Goal: Task Accomplishment & Management: Manage account settings

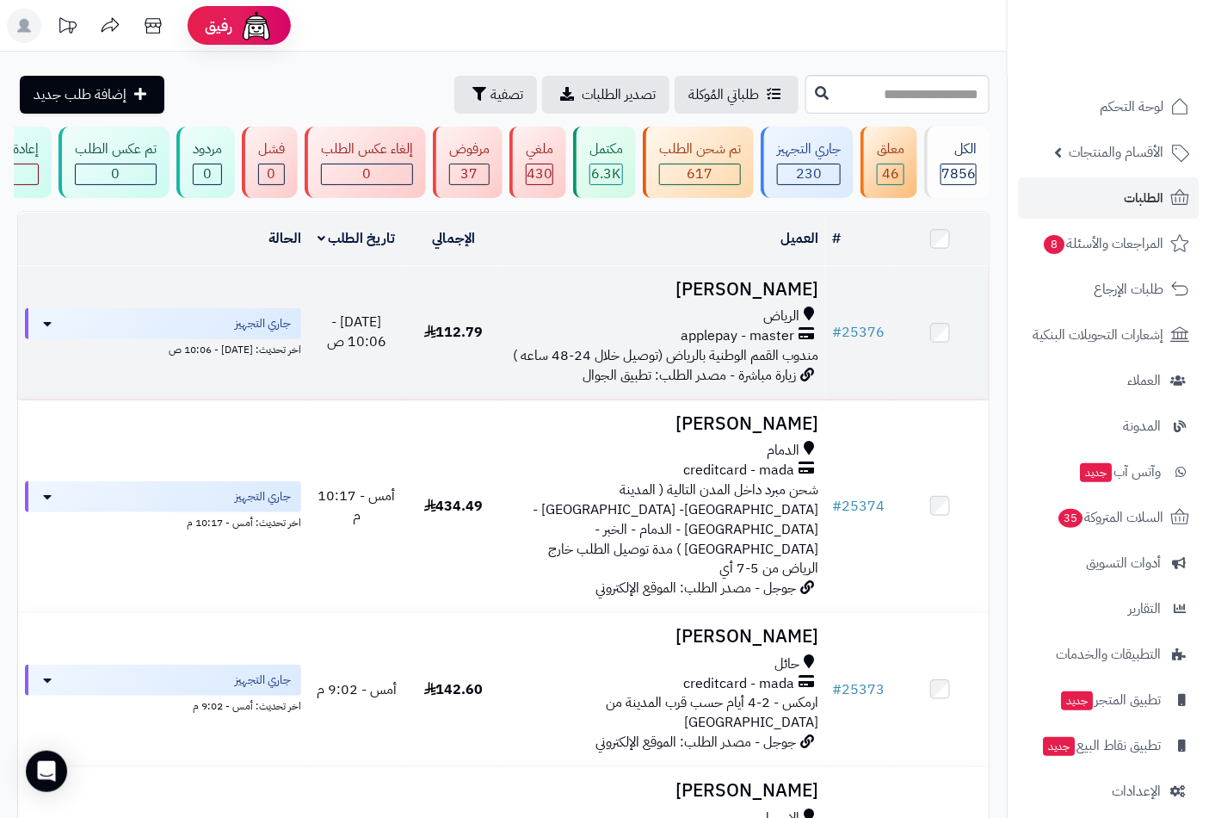
click at [728, 326] on div "الرياض" at bounding box center [664, 316] width 310 height 20
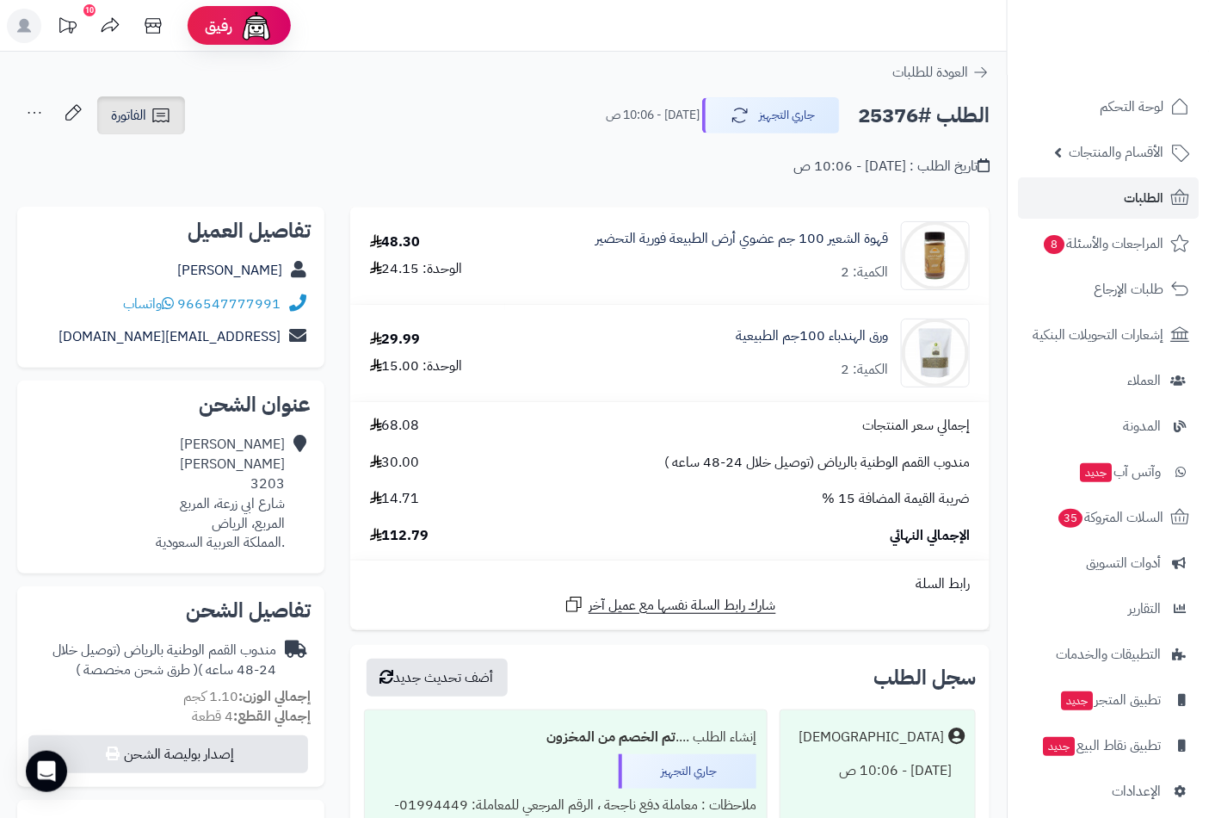
click at [139, 121] on span "الفاتورة" at bounding box center [128, 115] width 35 height 21
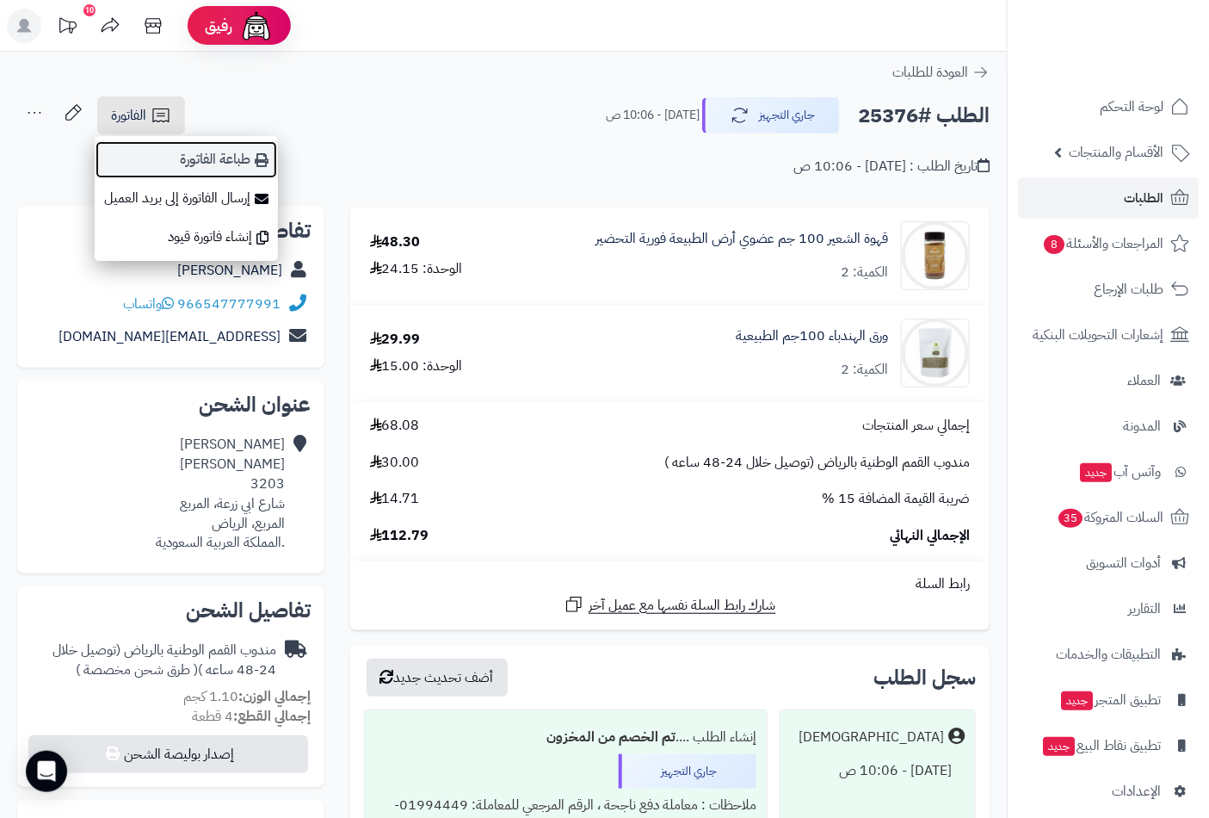
click at [227, 159] on link "طباعة الفاتورة" at bounding box center [186, 159] width 183 height 39
